Goal: Information Seeking & Learning: Get advice/opinions

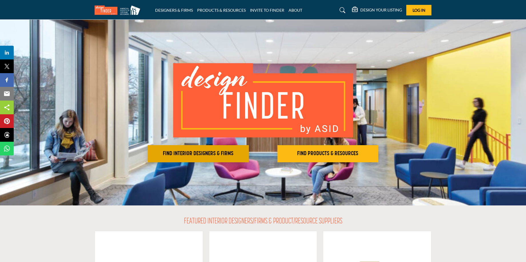
click at [200, 153] on h2 "FIND INTERIOR DESIGNERS & FIRMS" at bounding box center [199, 153] width 98 height 7
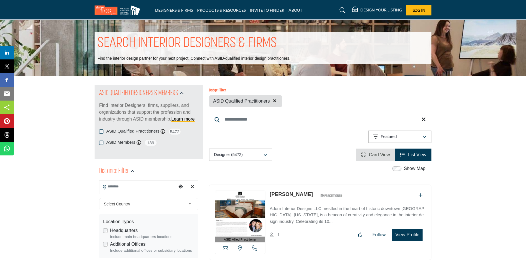
click at [172, 186] on input "Search Location" at bounding box center [137, 186] width 77 height 11
click at [180, 188] on icon "Choose your current location" at bounding box center [181, 186] width 5 height 5
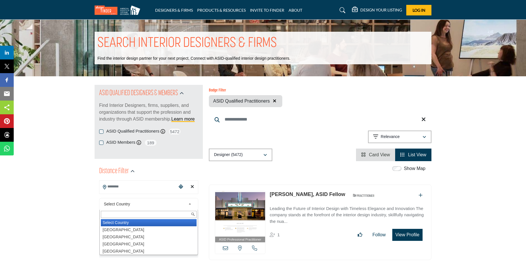
click at [155, 204] on span "Select Country" at bounding box center [145, 204] width 82 height 7
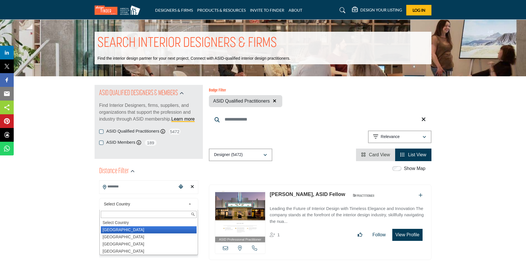
click at [127, 229] on li "[GEOGRAPHIC_DATA]" at bounding box center [149, 229] width 96 height 7
type input "***"
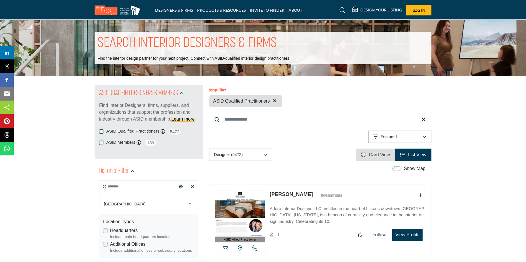
click at [124, 230] on label "Headquarters" at bounding box center [124, 230] width 28 height 7
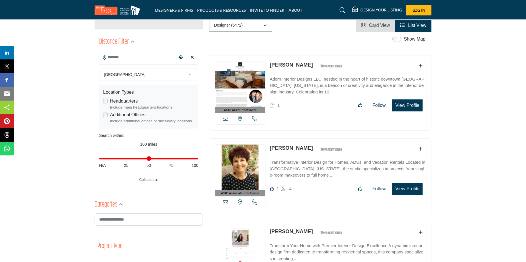
scroll to position [131, 0]
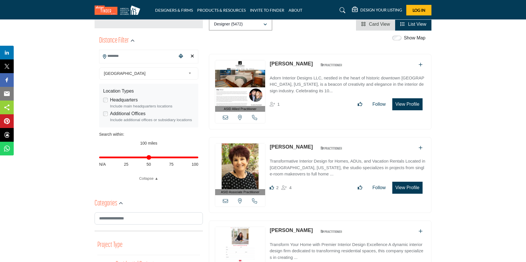
click at [141, 56] on input "Search Location" at bounding box center [137, 56] width 77 height 11
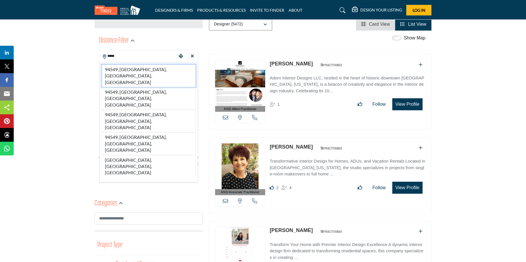
click at [136, 69] on li "94549, Lafayette, CA, USA" at bounding box center [149, 76] width 94 height 23
type input "**********"
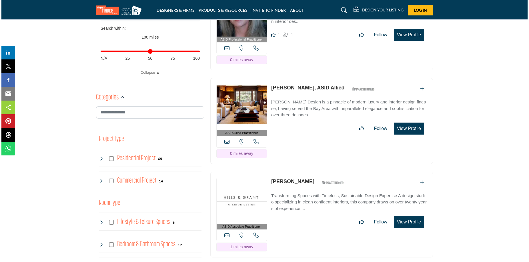
scroll to position [234, 0]
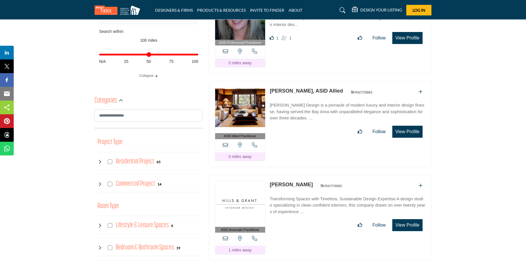
click at [408, 126] on button "View Profile" at bounding box center [408, 132] width 30 height 12
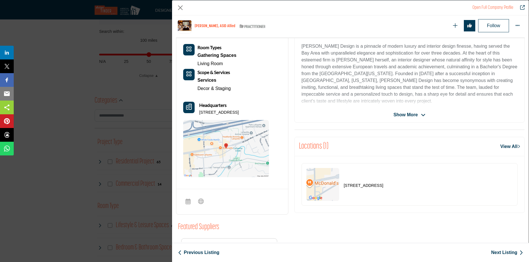
scroll to position [134, 0]
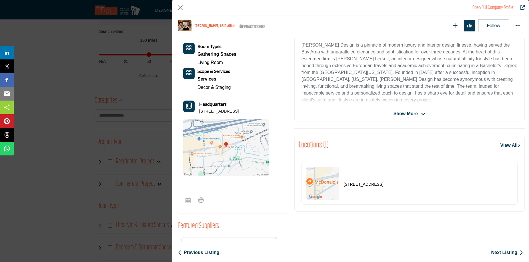
click at [405, 113] on span "Show More" at bounding box center [406, 113] width 24 height 7
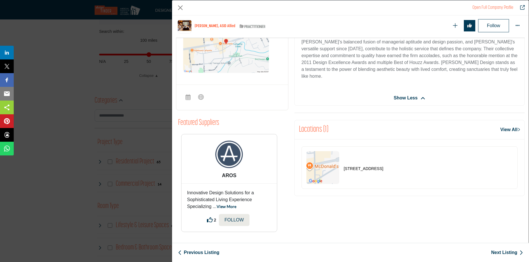
scroll to position [0, 0]
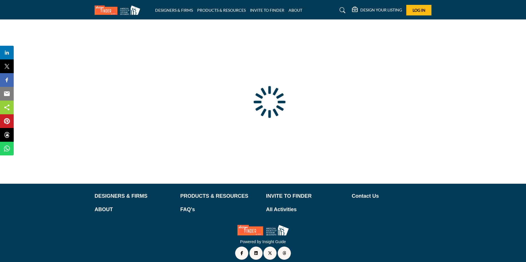
scroll to position [18, 0]
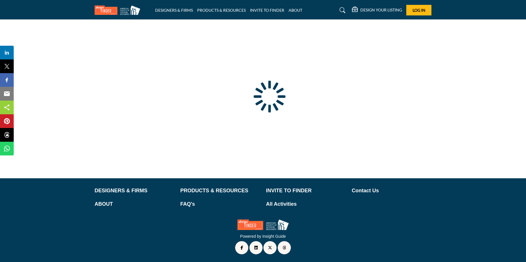
type input "**********"
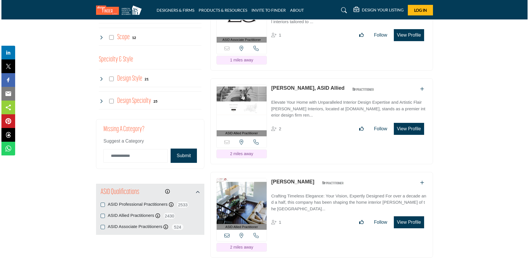
scroll to position [597, 0]
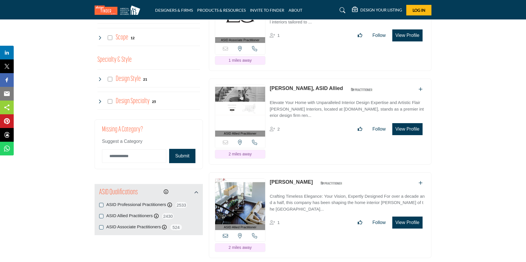
click at [415, 130] on button "View Profile" at bounding box center [408, 129] width 30 height 12
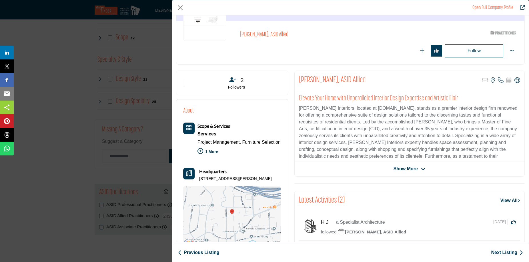
scroll to position [57, 0]
click at [412, 168] on span "Show More" at bounding box center [406, 168] width 24 height 7
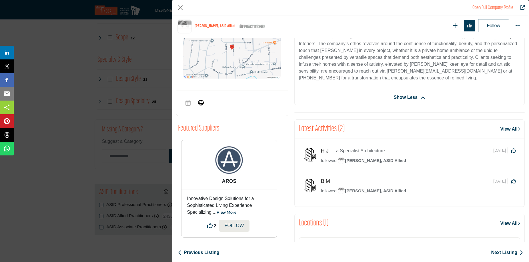
scroll to position [298, 0]
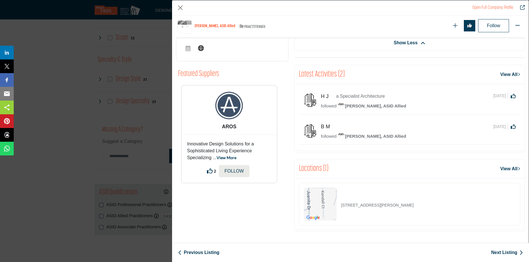
click at [501, 75] on link "View All" at bounding box center [511, 74] width 20 height 7
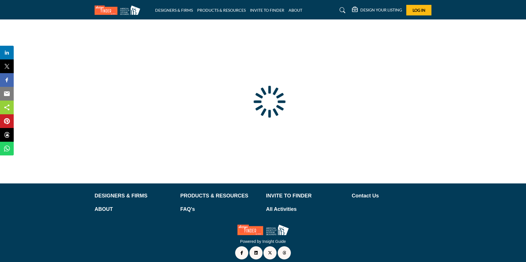
scroll to position [18, 0]
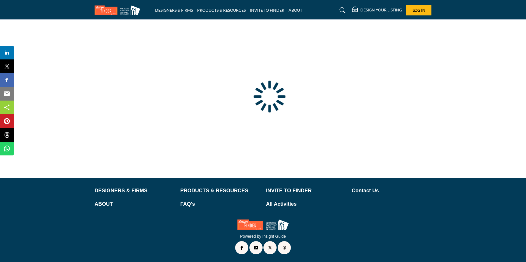
type input "**********"
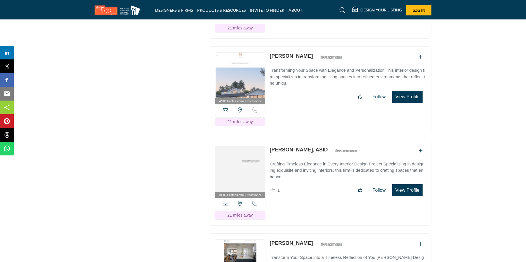
scroll to position [5583, 0]
